Goal: Task Accomplishment & Management: Complete application form

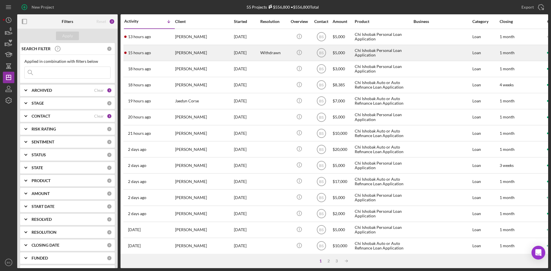
click at [175, 51] on div "[PERSON_NAME]" at bounding box center [203, 52] width 57 height 15
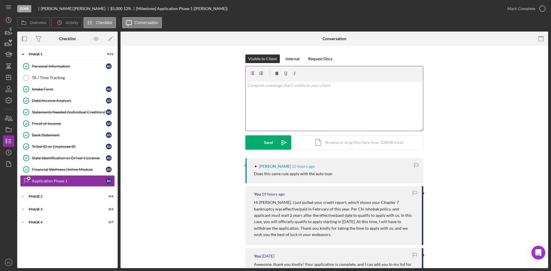
click at [325, 116] on div "v Color teal Color pink Remove color Add row above Add row below Add column bef…" at bounding box center [334, 106] width 177 height 50
click at [247, 87] on p "That rule applies to all of our loans." at bounding box center [334, 85] width 174 height 6
click at [322, 86] on p "Yes. That rule applies to all of our loans." at bounding box center [334, 85] width 174 height 6
click at [246, 88] on div "v Color teal Color pink Remove color Add row above Add row below Add column bef…" at bounding box center [334, 106] width 177 height 50
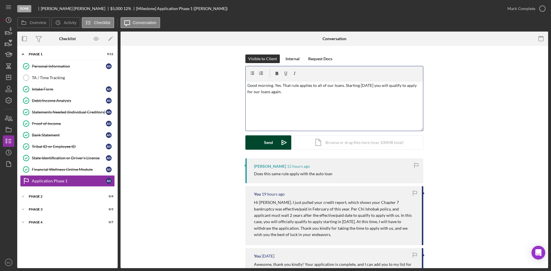
click at [277, 141] on icon "Icon/icon-invite-send" at bounding box center [284, 142] width 14 height 14
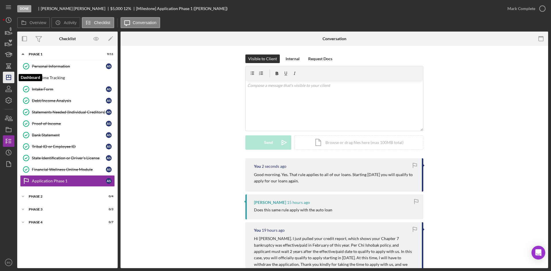
click at [10, 77] on icon "Icon/Dashboard" at bounding box center [8, 77] width 14 height 14
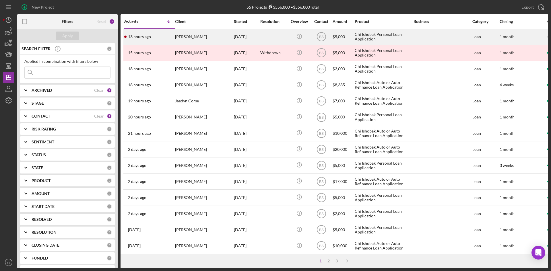
click at [190, 38] on div "[PERSON_NAME]" at bounding box center [203, 36] width 57 height 15
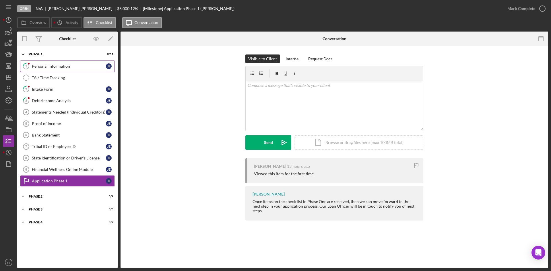
click at [88, 63] on link "1 Personal Information [PERSON_NAME]" at bounding box center [67, 66] width 95 height 11
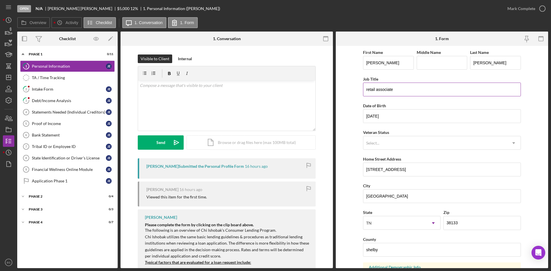
click at [367, 89] on input "retail associate" at bounding box center [442, 90] width 158 height 14
click at [379, 90] on input "Retail associate" at bounding box center [442, 90] width 158 height 14
type input "Retail Associate"
click at [377, 168] on input "[STREET_ADDRESS]" at bounding box center [442, 170] width 158 height 14
click at [385, 168] on input "[STREET_ADDRESS]" at bounding box center [442, 170] width 158 height 14
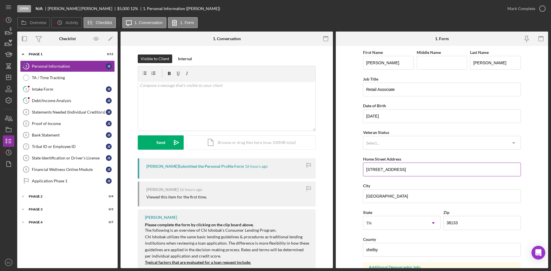
click at [395, 170] on input "[STREET_ADDRESS]" at bounding box center [442, 170] width 158 height 14
type input "[STREET_ADDRESS]"
click at [368, 195] on input "[GEOGRAPHIC_DATA]" at bounding box center [442, 196] width 158 height 14
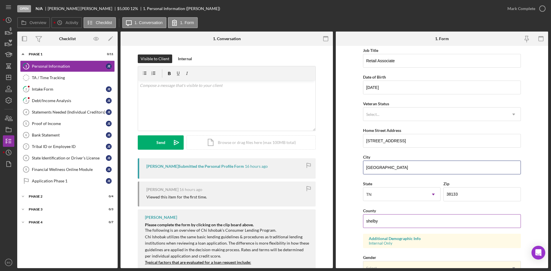
type input "[GEOGRAPHIC_DATA]"
click at [367, 221] on input "shelby" at bounding box center [442, 221] width 158 height 14
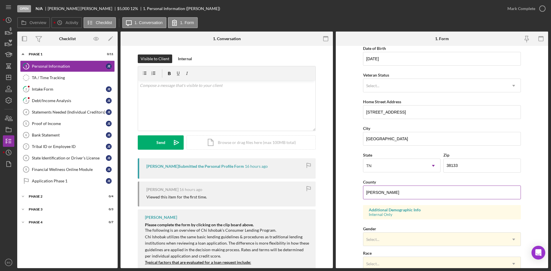
scroll to position [161, 0]
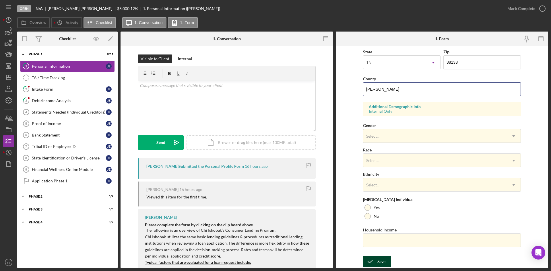
type input "[PERSON_NAME]"
click at [375, 261] on icon "submit" at bounding box center [370, 261] width 14 height 14
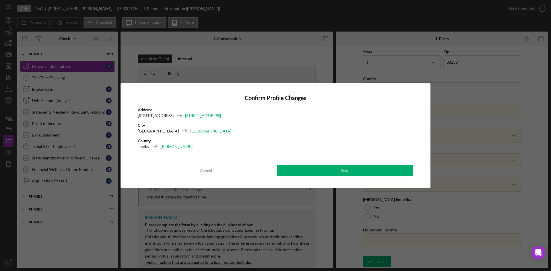
click at [335, 165] on div "Confirm Profile Changes Address [STREET_ADDRESS][GEOGRAPHIC_DATA] [GEOGRAPHIC_D…" at bounding box center [275, 135] width 310 height 105
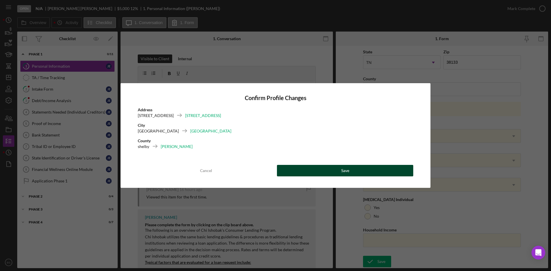
click at [384, 171] on button "Save" at bounding box center [345, 170] width 136 height 11
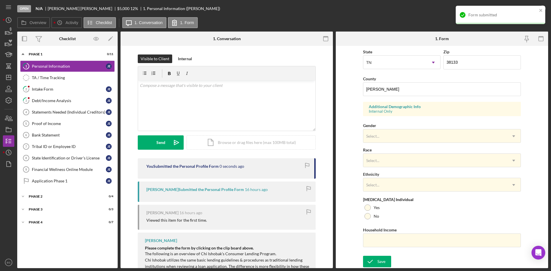
click at [500, 3] on div "Open N/A [PERSON_NAME] $5,000 $5,000 12 % 1. Personal Information ([PERSON_NAME…" at bounding box center [259, 8] width 484 height 17
click at [499, 5] on div "Form submitted" at bounding box center [500, 17] width 92 height 25
click at [498, 8] on div "Form submitted" at bounding box center [501, 15] width 90 height 18
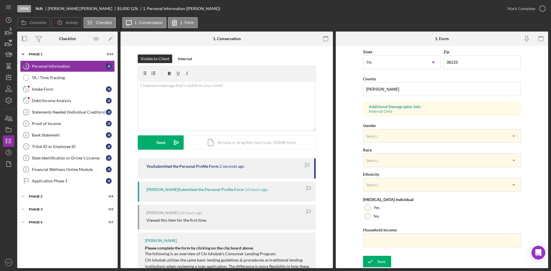
click at [514, 7] on div "Form submitted" at bounding box center [500, 17] width 92 height 25
click at [515, 9] on div "Mark Complete" at bounding box center [521, 8] width 28 height 11
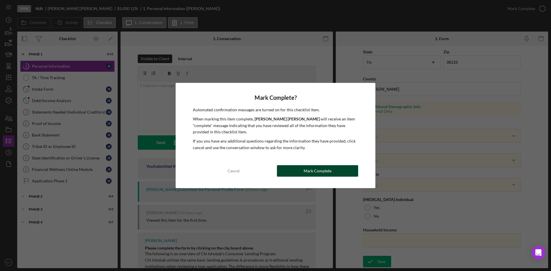
click at [315, 169] on div "Mark Complete" at bounding box center [318, 170] width 28 height 11
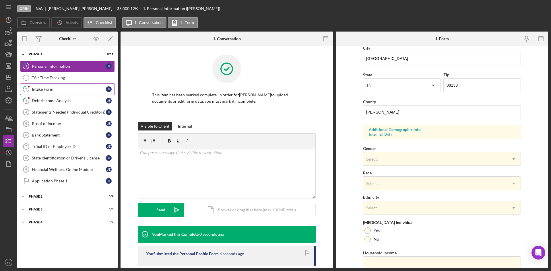
scroll to position [184, 0]
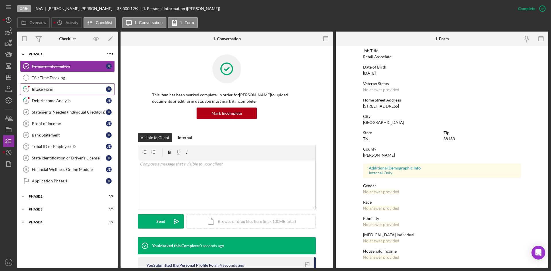
click at [88, 88] on div "Intake Form" at bounding box center [69, 89] width 74 height 5
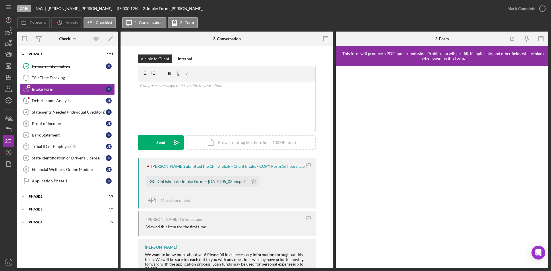
click at [244, 182] on div "Chi Ishobak - Intake Form -- [DATE] 05_08pm.pdf" at bounding box center [201, 181] width 87 height 5
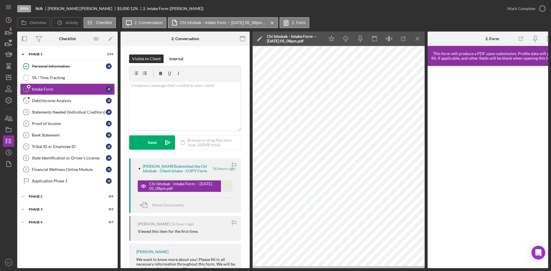
click at [226, 186] on icon "Icon/Star" at bounding box center [226, 185] width 11 height 11
click at [211, 96] on div "v Color teal Color pink Remove color Add row above Add row below Add column bef…" at bounding box center [184, 106] width 111 height 50
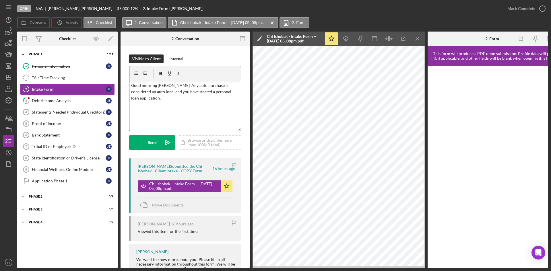
click at [149, 87] on p "Good monring [PERSON_NAME]. Any auto purchase is considered an auto loan, and y…" at bounding box center [185, 91] width 108 height 19
click at [235, 94] on p "Good morning [PERSON_NAME]. Any auto purchase is considered an auto loan, and y…" at bounding box center [185, 91] width 108 height 19
drag, startPoint x: 241, startPoint y: 90, endPoint x: 235, endPoint y: 93, distance: 6.3
drag, startPoint x: 235, startPoint y: 93, endPoint x: 187, endPoint y: 104, distance: 49.4
click at [189, 102] on p "Good morning [PERSON_NAME]. Any auto purchase is considered an auto loan, and y…" at bounding box center [185, 98] width 108 height 32
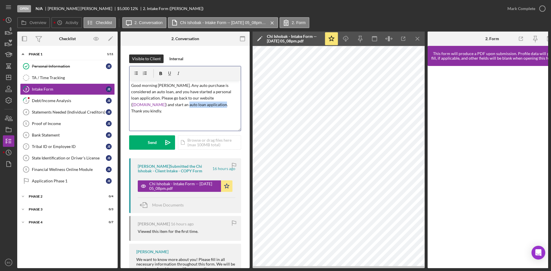
drag, startPoint x: 182, startPoint y: 105, endPoint x: 146, endPoint y: 104, distance: 36.2
click at [146, 104] on p "Good morning [PERSON_NAME]. Any auto purchase is considered an auto loan, and y…" at bounding box center [185, 98] width 108 height 32
click at [162, 72] on icon "button" at bounding box center [160, 73] width 13 height 13
click at [168, 72] on icon "button" at bounding box center [169, 73] width 13 height 13
click at [207, 131] on div "v Color teal Color pink Remove color Add row above Add row below Add column bef…" at bounding box center [185, 98] width 112 height 65
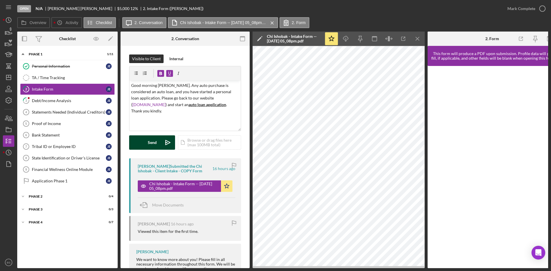
click at [146, 144] on button "Send Icon/icon-invite-send" at bounding box center [152, 142] width 46 height 14
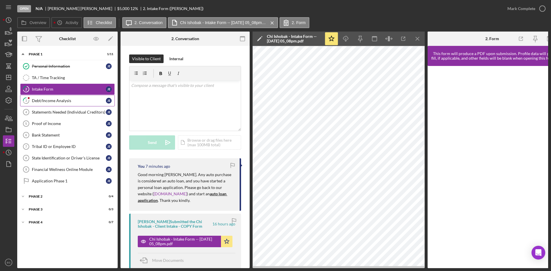
click at [75, 105] on link "3 Debt/Income Analysis [PERSON_NAME]" at bounding box center [67, 100] width 95 height 11
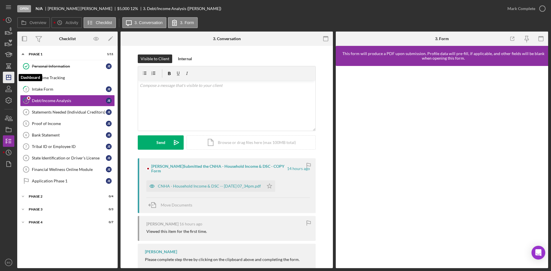
click at [14, 76] on icon "Icon/Dashboard" at bounding box center [8, 77] width 14 height 14
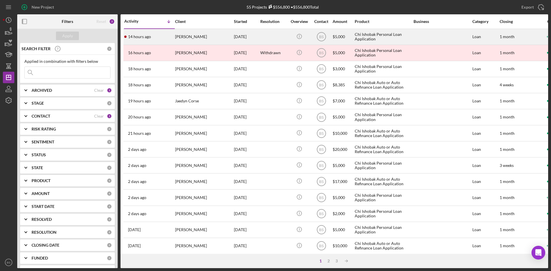
click at [192, 40] on div "[PERSON_NAME]" at bounding box center [203, 36] width 57 height 15
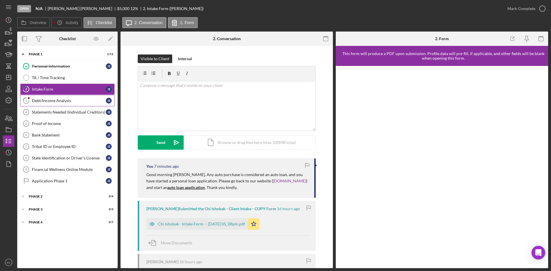
click at [64, 100] on div "Debt/Income Analysis" at bounding box center [69, 100] width 74 height 5
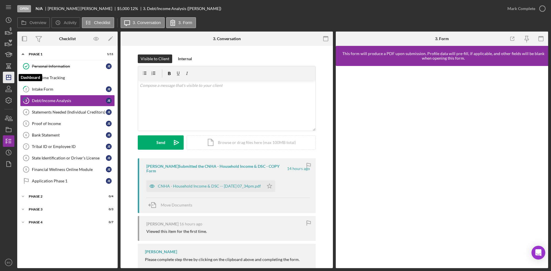
click at [12, 79] on icon "Icon/Dashboard" at bounding box center [8, 77] width 14 height 14
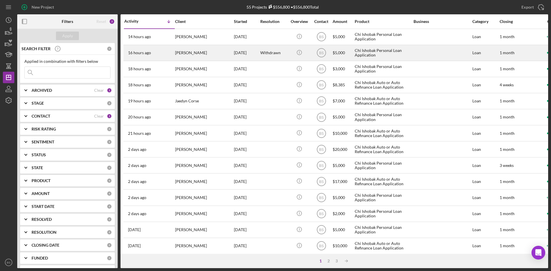
click at [204, 55] on div "[PERSON_NAME]" at bounding box center [203, 52] width 57 height 15
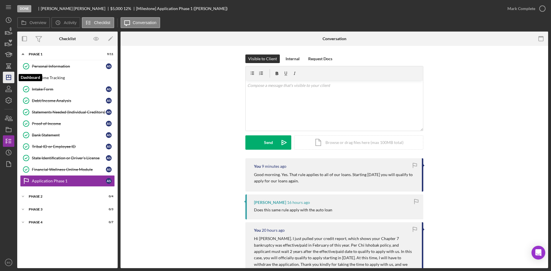
click at [13, 73] on icon "Icon/Dashboard" at bounding box center [8, 77] width 14 height 14
